Goal: Navigation & Orientation: Find specific page/section

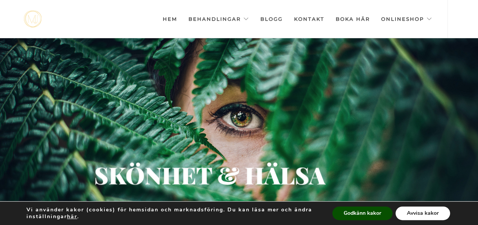
click at [418, 212] on button "Avvisa kakor" at bounding box center [423, 214] width 55 height 14
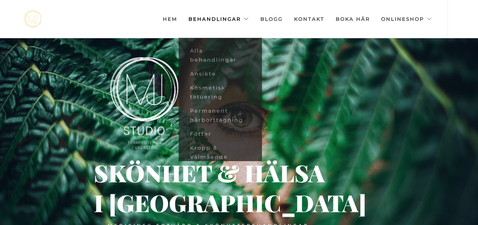
click at [246, 17] on link "Behandlingar" at bounding box center [219, 19] width 61 height 38
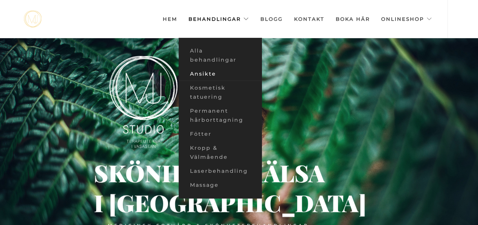
click at [196, 73] on link "Ansikte" at bounding box center [220, 74] width 83 height 14
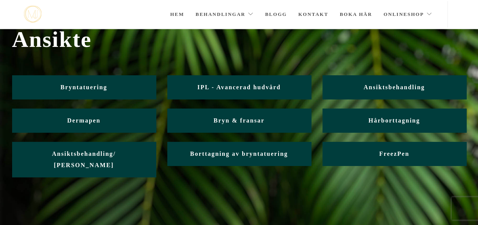
scroll to position [79, 0]
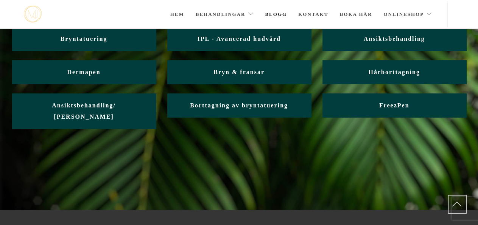
click at [278, 14] on link "Blogg" at bounding box center [276, 14] width 22 height 27
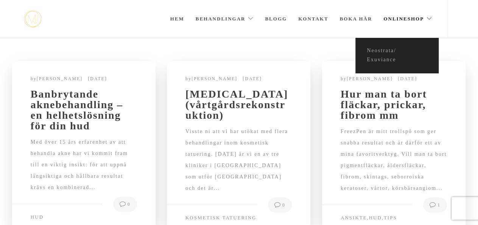
click at [428, 16] on link "Onlineshop" at bounding box center [408, 19] width 49 height 38
